Goal: Transaction & Acquisition: Book appointment/travel/reservation

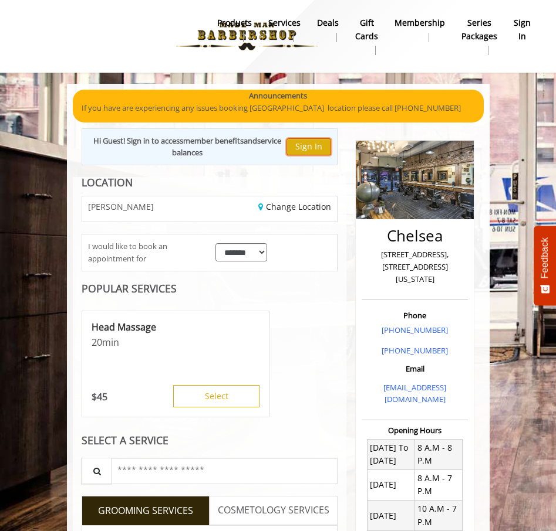
click at [319, 146] on button "Sign In" at bounding box center [308, 146] width 45 height 17
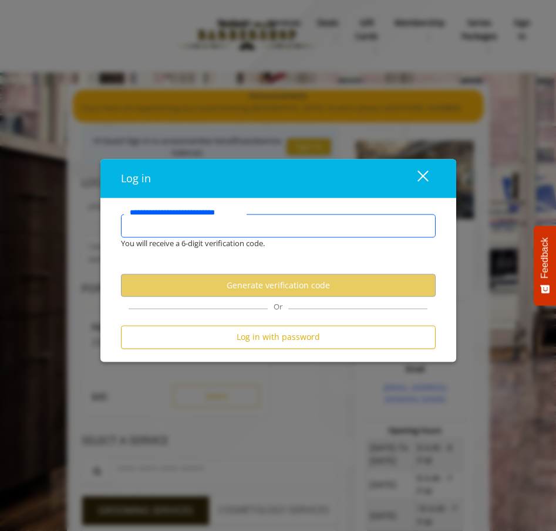
click at [227, 221] on input "**********" at bounding box center [278, 225] width 314 height 23
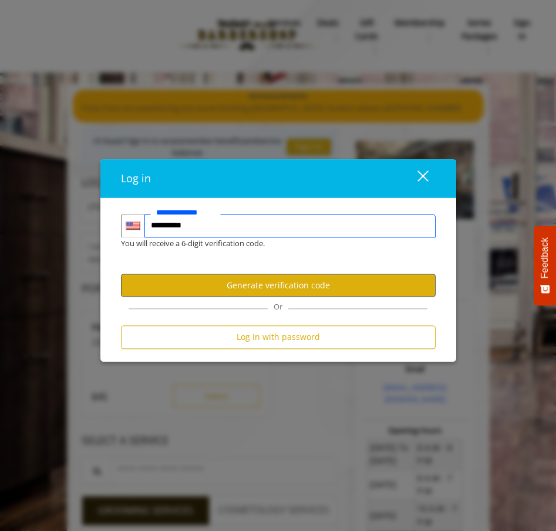
type input "**********"
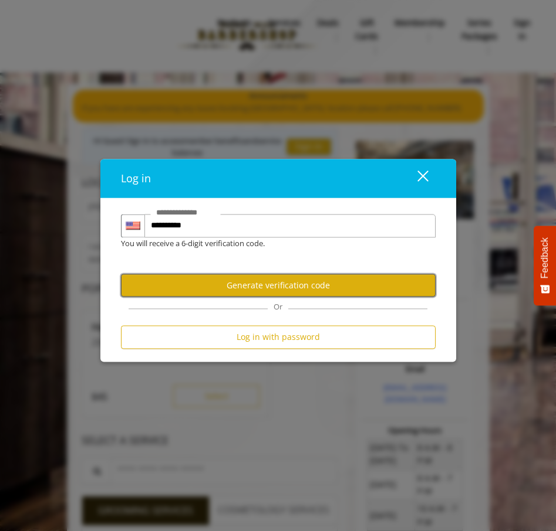
click at [303, 292] on button "Generate verification code" at bounding box center [278, 286] width 314 height 23
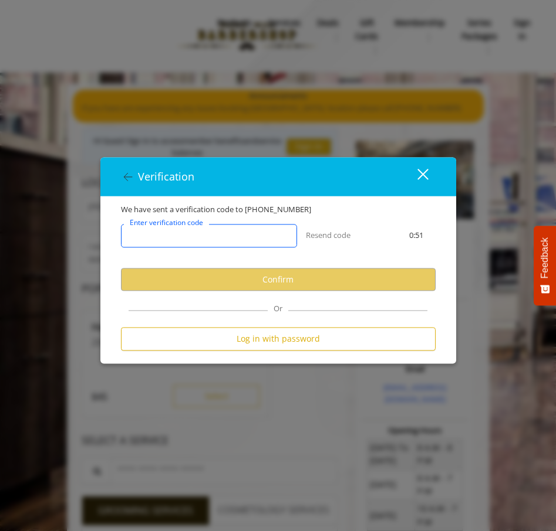
drag, startPoint x: 256, startPoint y: 240, endPoint x: 269, endPoint y: 225, distance: 19.9
click at [258, 239] on input "Enter verification code" at bounding box center [209, 236] width 176 height 23
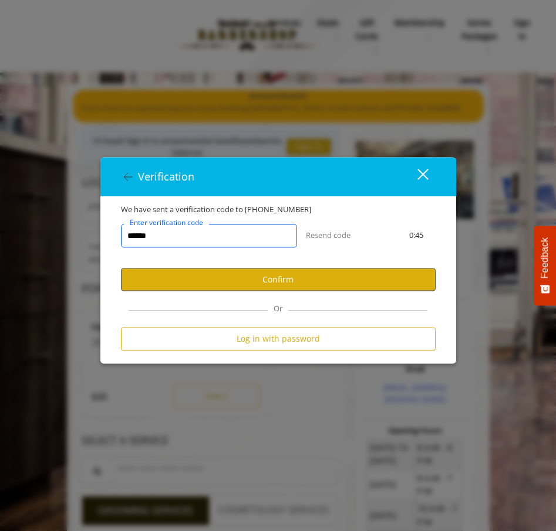
type input "******"
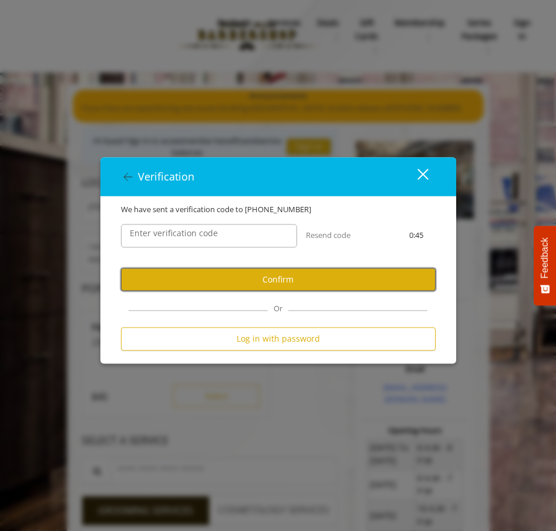
click at [257, 287] on button "Confirm" at bounding box center [278, 280] width 314 height 23
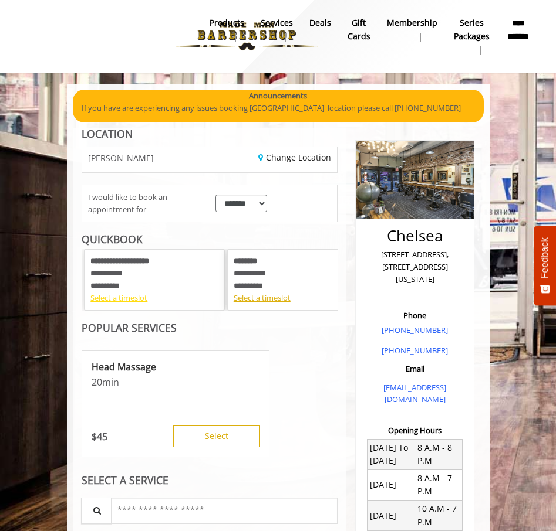
click at [132, 296] on div "Select a timeslot" at bounding box center [154, 298] width 128 height 12
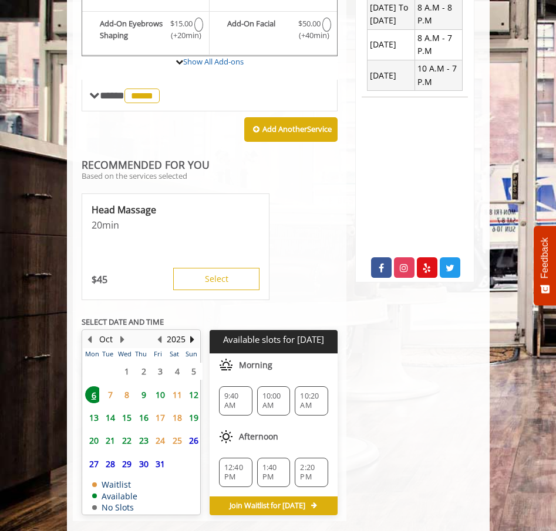
scroll to position [457, 0]
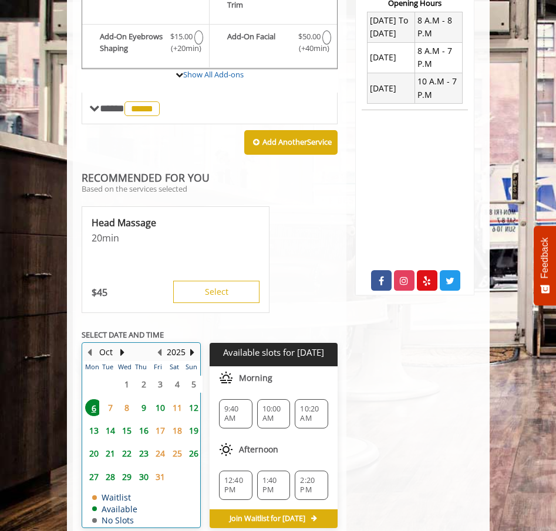
click at [148, 368] on table "Mon Tue Wed Thu Fri Sat Sun 29 30 1 2 3 4 5 6 7 8 9 10 11 12 13 14 15 16 17 18 …" at bounding box center [141, 444] width 117 height 166
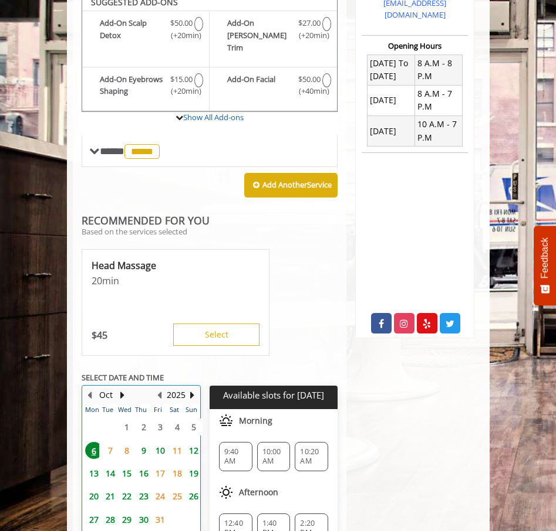
scroll to position [377, 0]
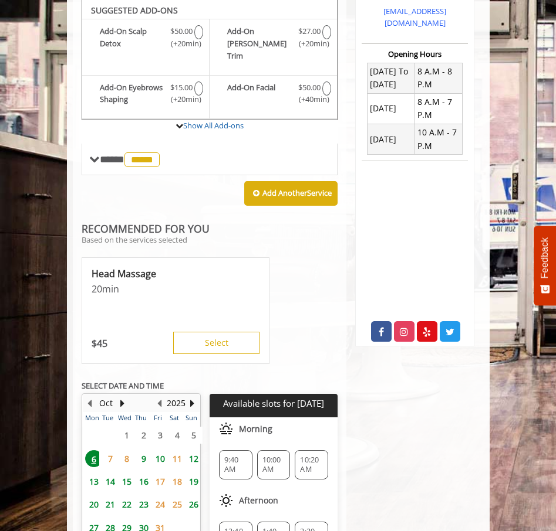
click at [144, 451] on span "9" at bounding box center [144, 459] width 18 height 17
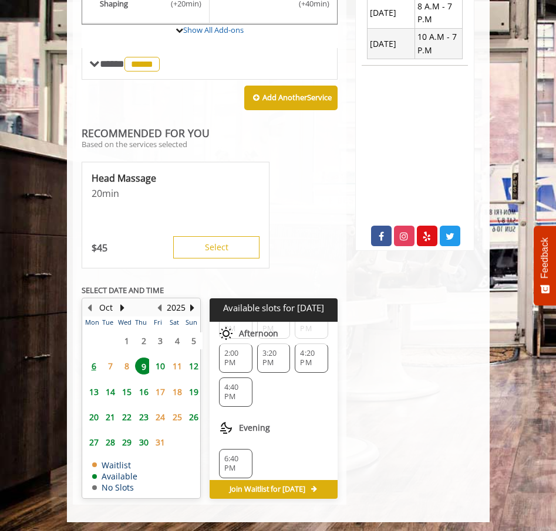
scroll to position [260, 0]
click at [161, 358] on span "10" at bounding box center [160, 366] width 18 height 17
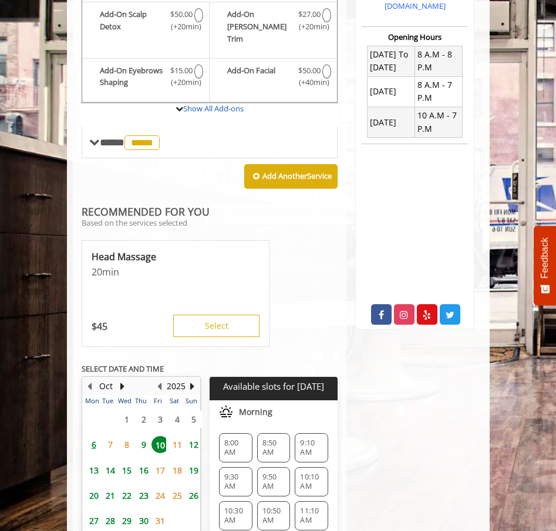
scroll to position [414, 0]
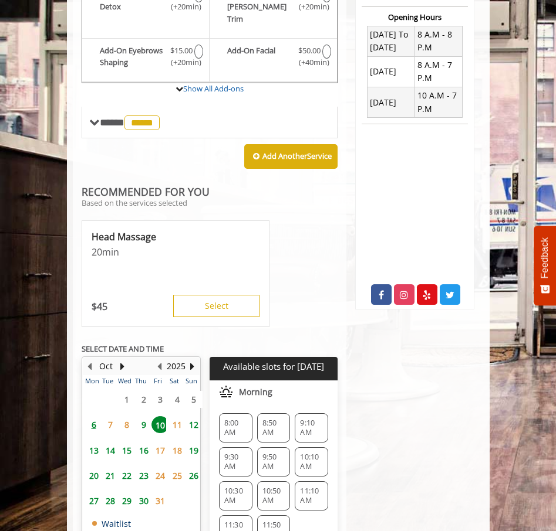
click at [94, 416] on span "6" at bounding box center [94, 424] width 18 height 17
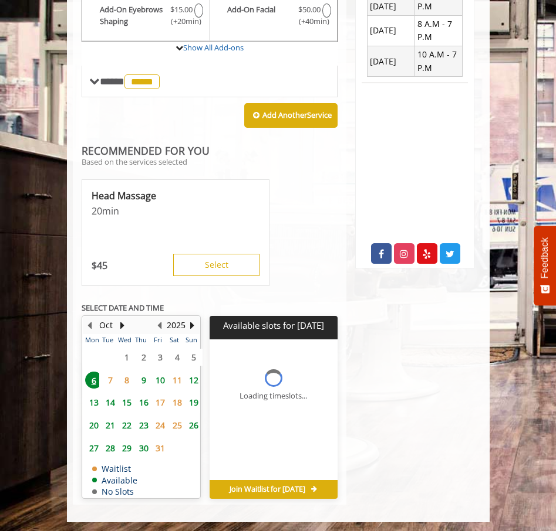
scroll to position [457, 0]
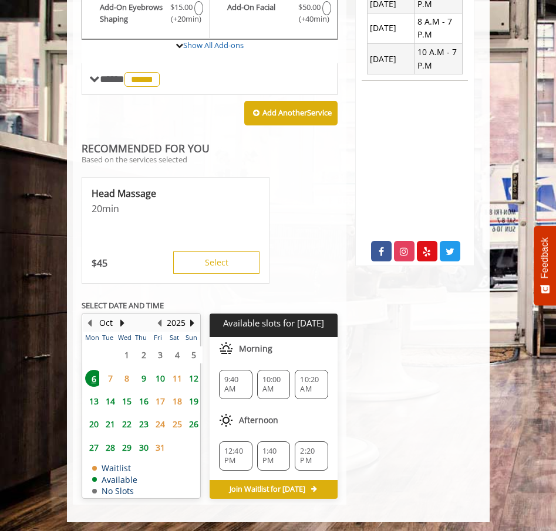
drag, startPoint x: 144, startPoint y: 364, endPoint x: 177, endPoint y: 351, distance: 35.3
click at [144, 370] on span "9" at bounding box center [144, 378] width 18 height 17
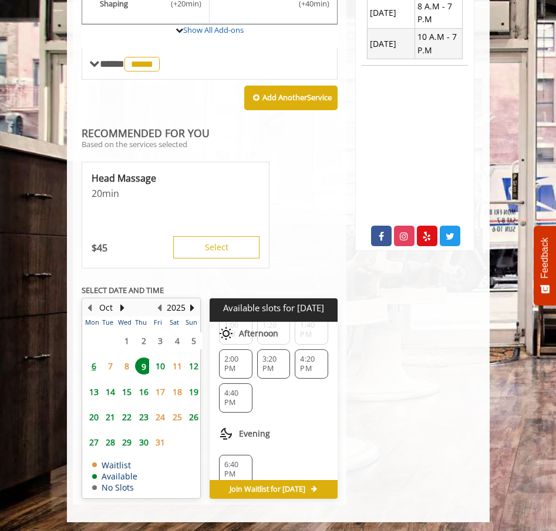
scroll to position [260, 0]
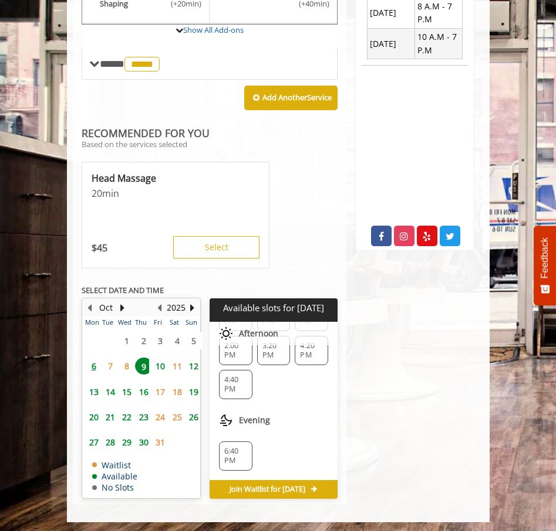
click at [94, 358] on span "6" at bounding box center [94, 366] width 18 height 17
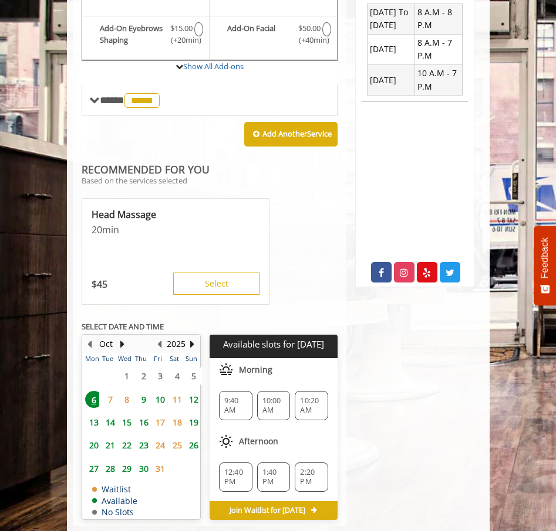
scroll to position [398, 0]
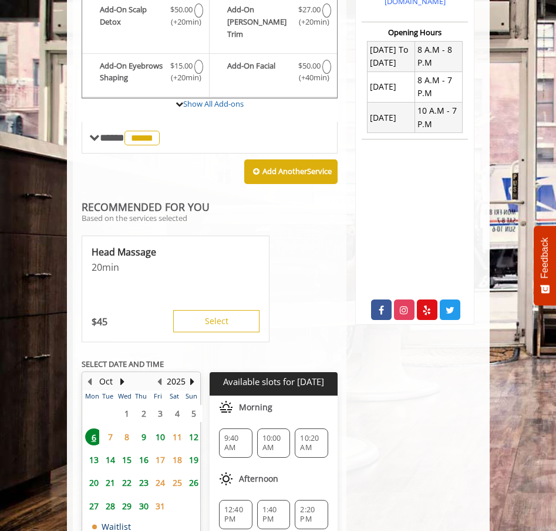
click at [162, 430] on span "10" at bounding box center [160, 437] width 18 height 17
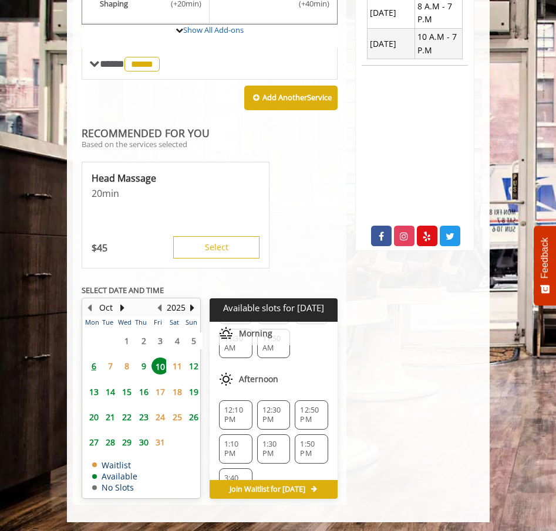
scroll to position [155, 0]
